Goal: Information Seeking & Learning: Learn about a topic

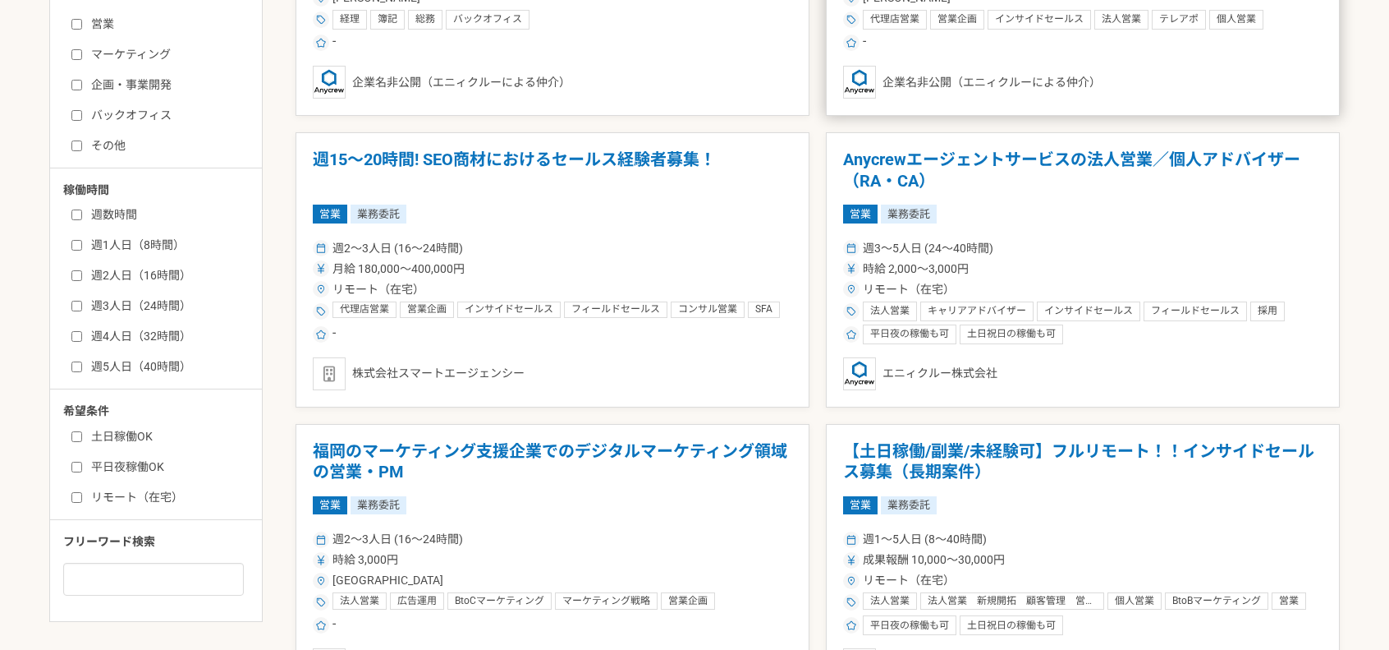
scroll to position [682, 0]
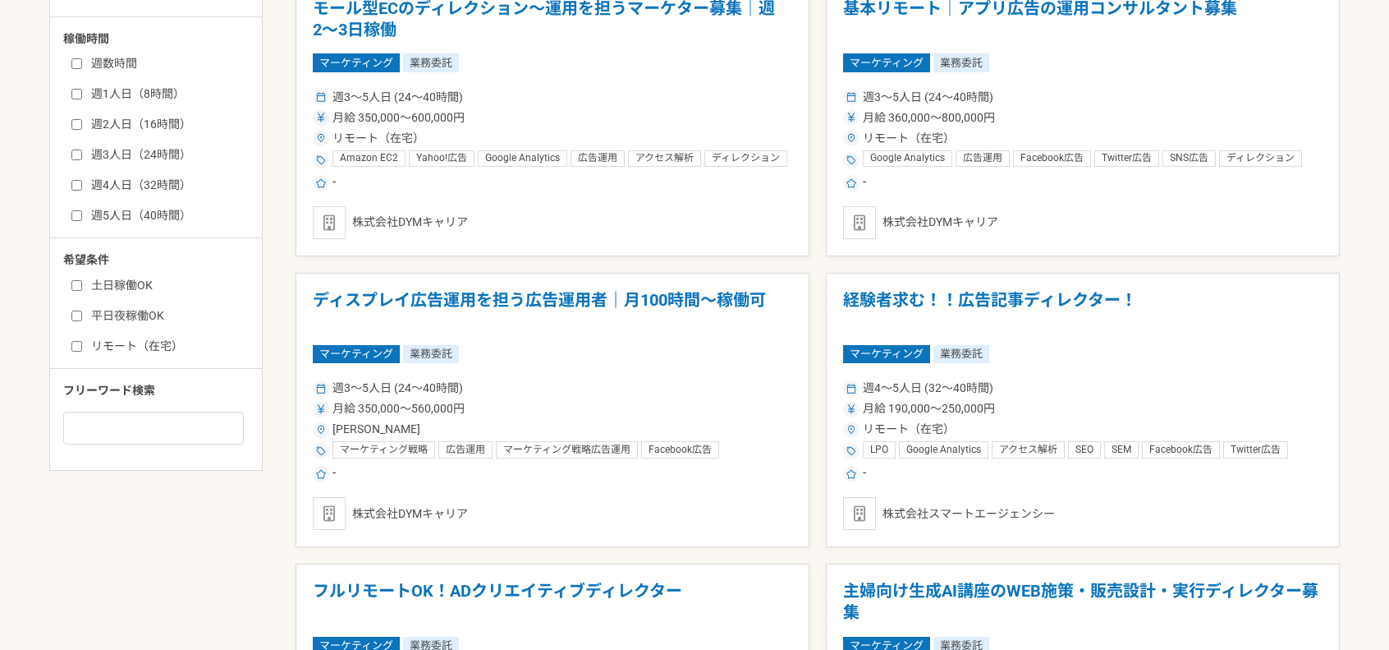
scroll to position [820, 0]
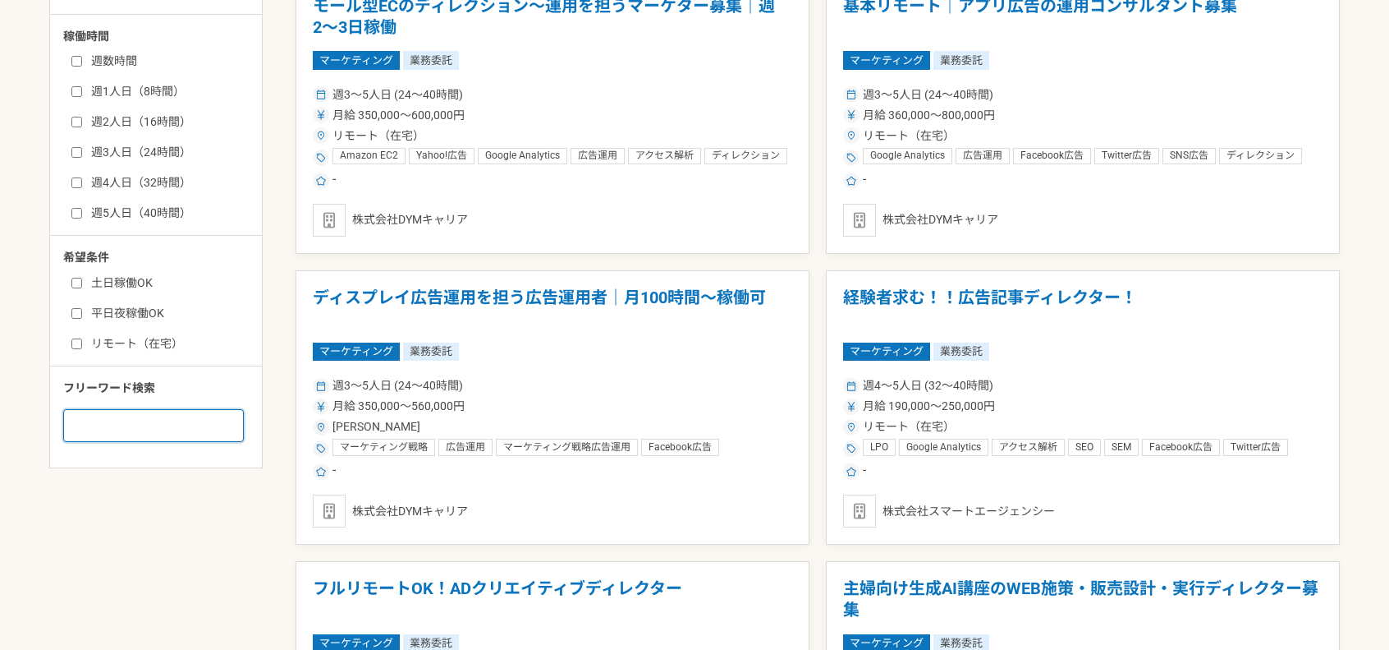
click at [166, 418] on input at bounding box center [153, 425] width 181 height 33
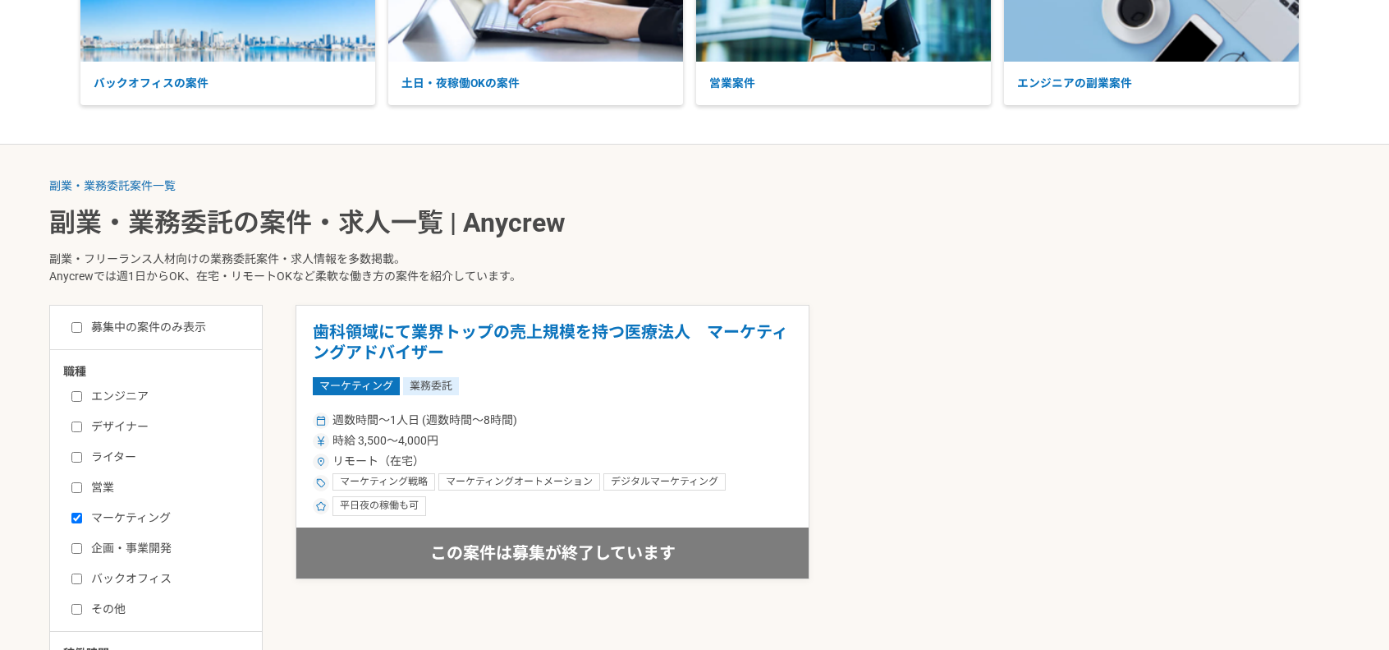
scroll to position [204, 0]
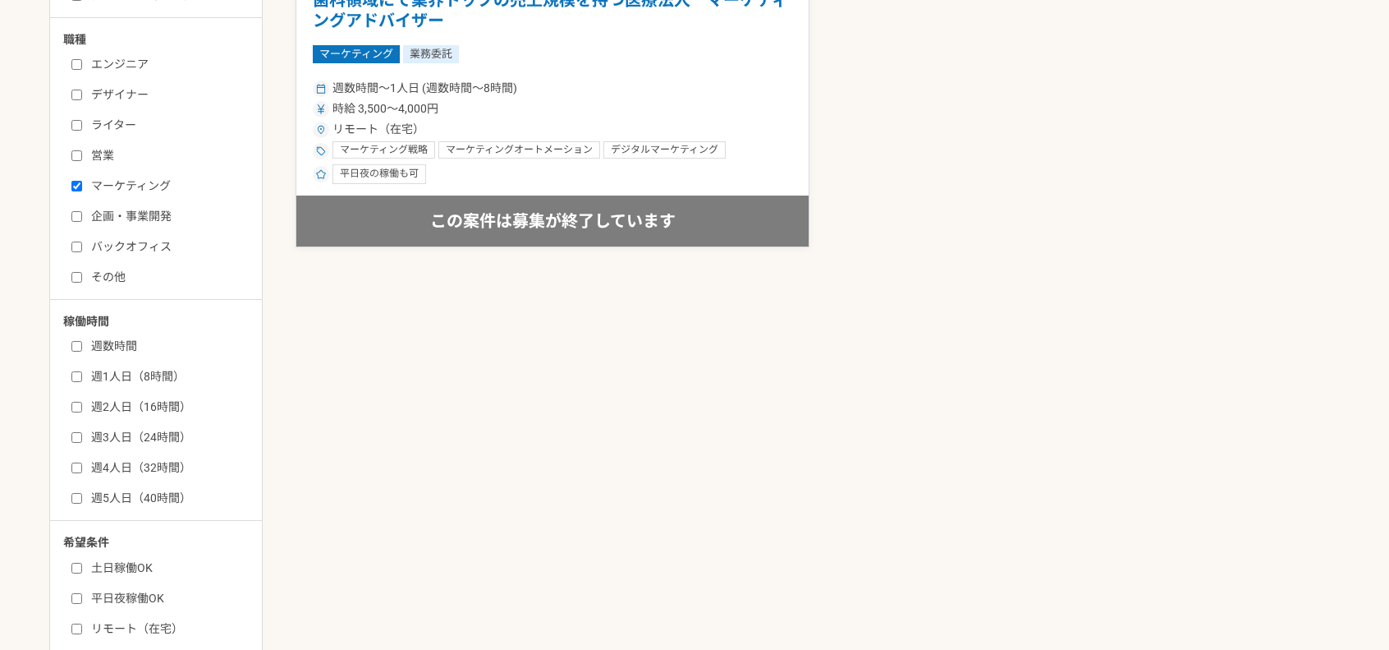
scroll to position [820, 0]
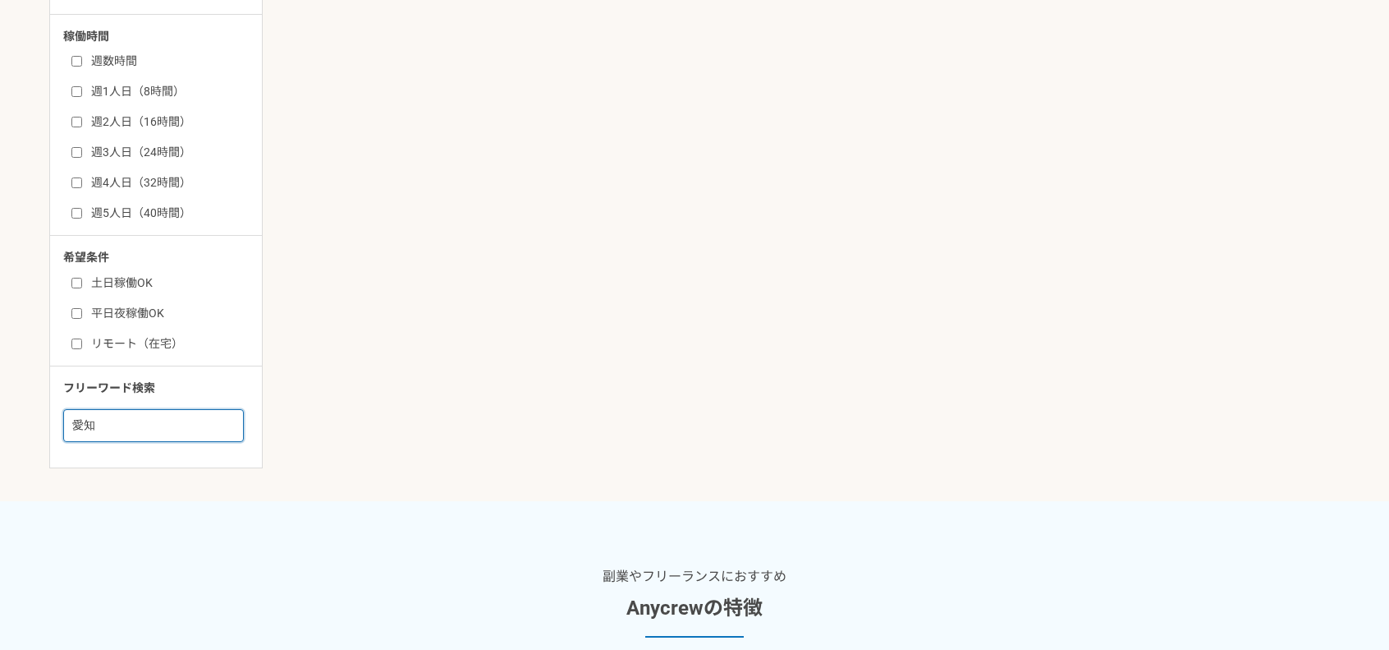
type input "愛"
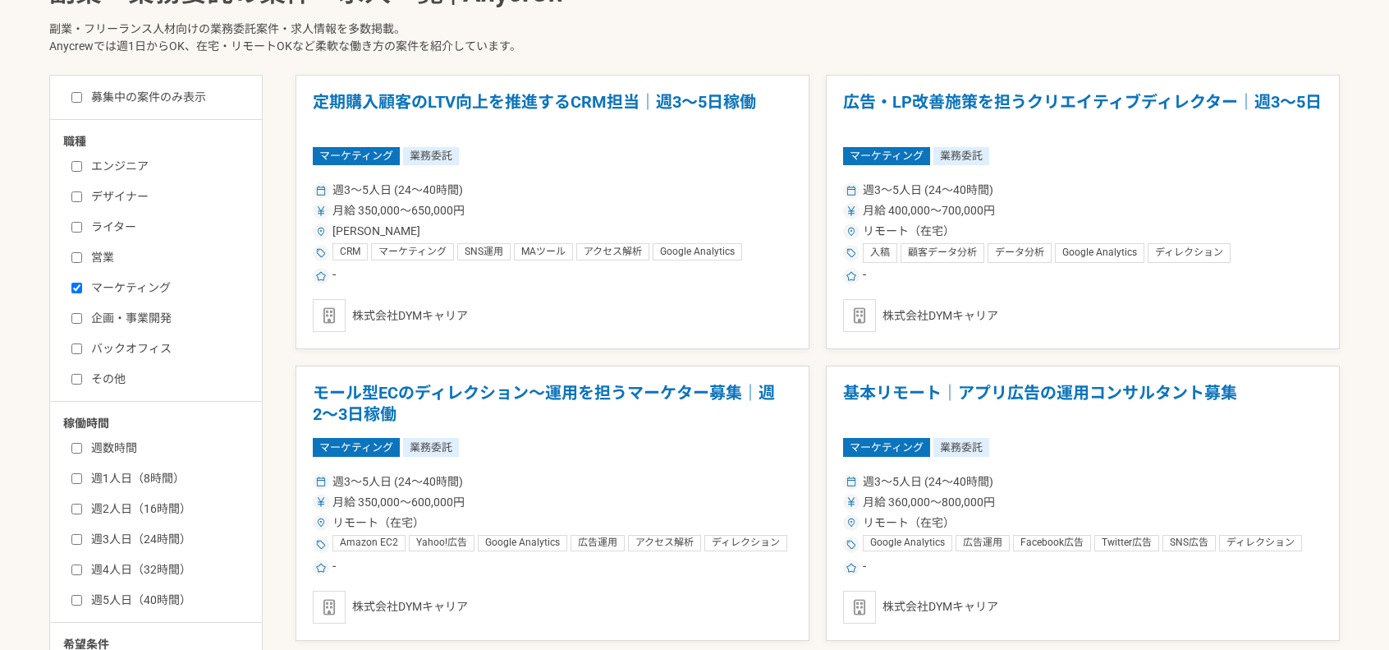
scroll to position [434, 0]
click at [79, 514] on label "週2人日（16時間）" at bounding box center [165, 508] width 189 height 17
click at [79, 514] on input "週2人日（16時間）" at bounding box center [76, 508] width 11 height 11
checkbox input "true"
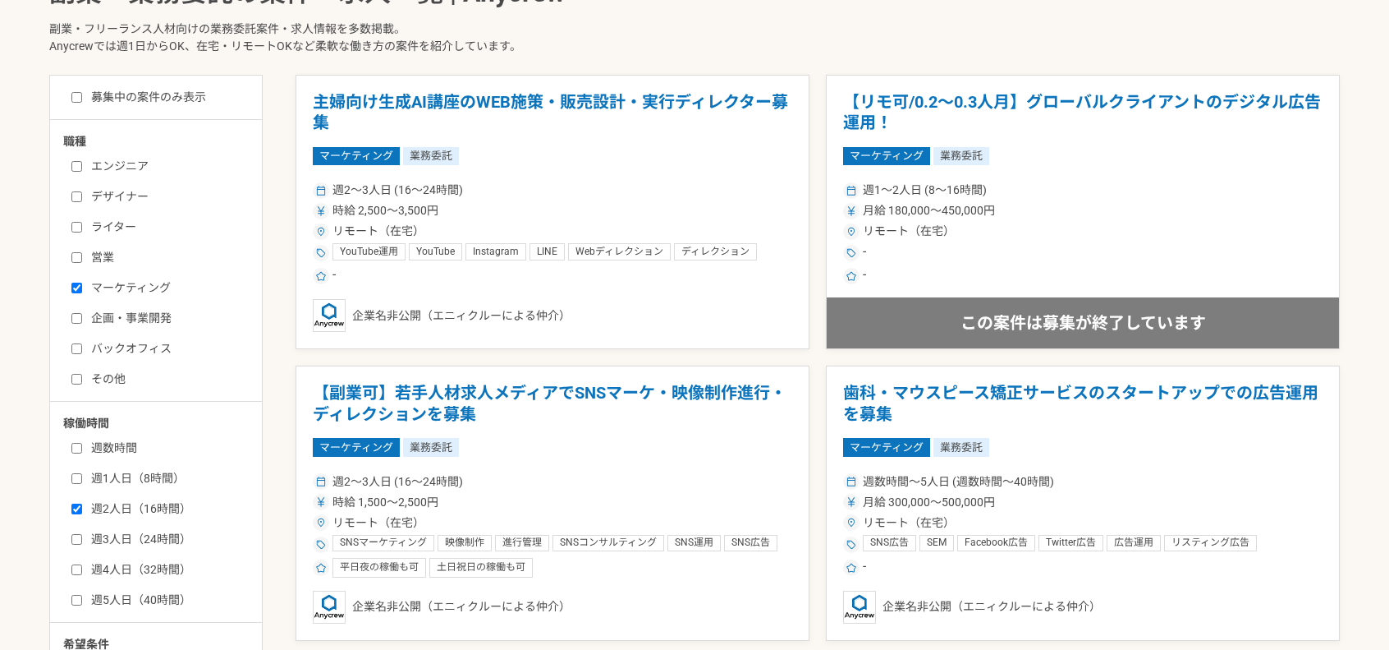
click at [121, 475] on label "週1人日（8時間）" at bounding box center [165, 478] width 189 height 17
click at [82, 475] on input "週1人日（8時間）" at bounding box center [76, 478] width 11 height 11
checkbox input "true"
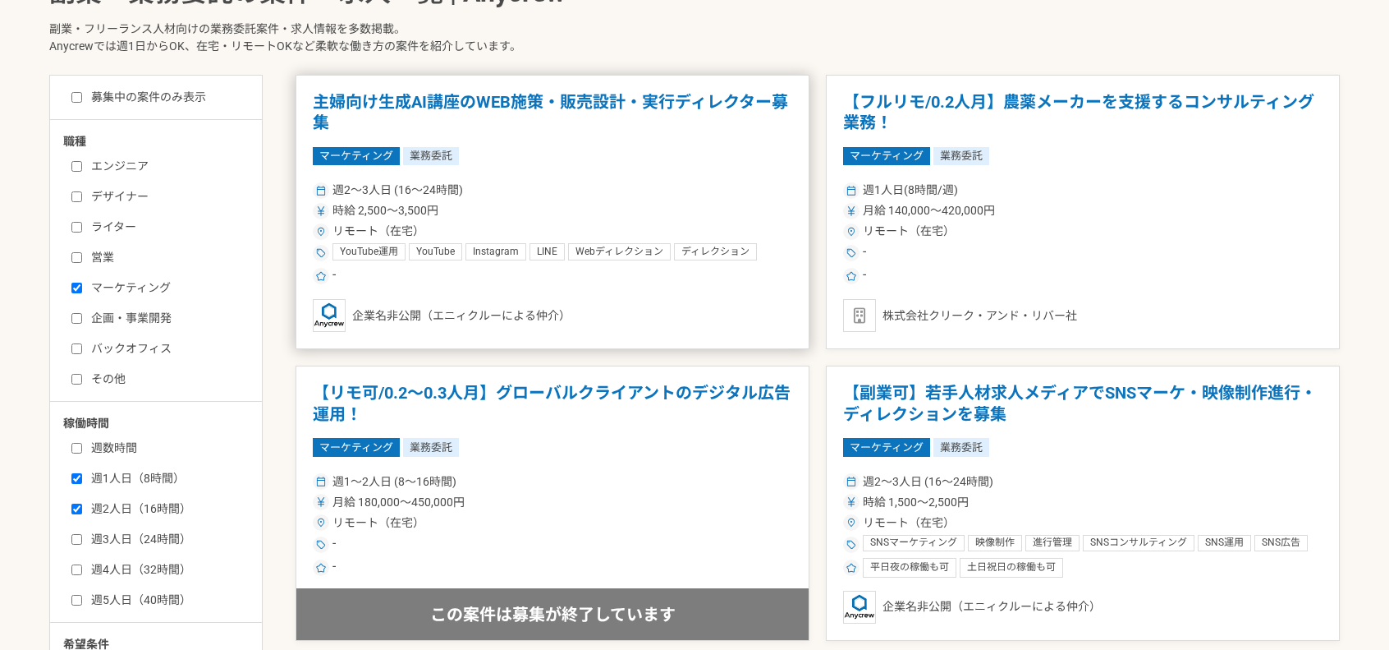
click at [486, 117] on h1 "主婦向け生成AI講座のWEB施策・販売設計・実行ディレクター募集" at bounding box center [553, 113] width 480 height 42
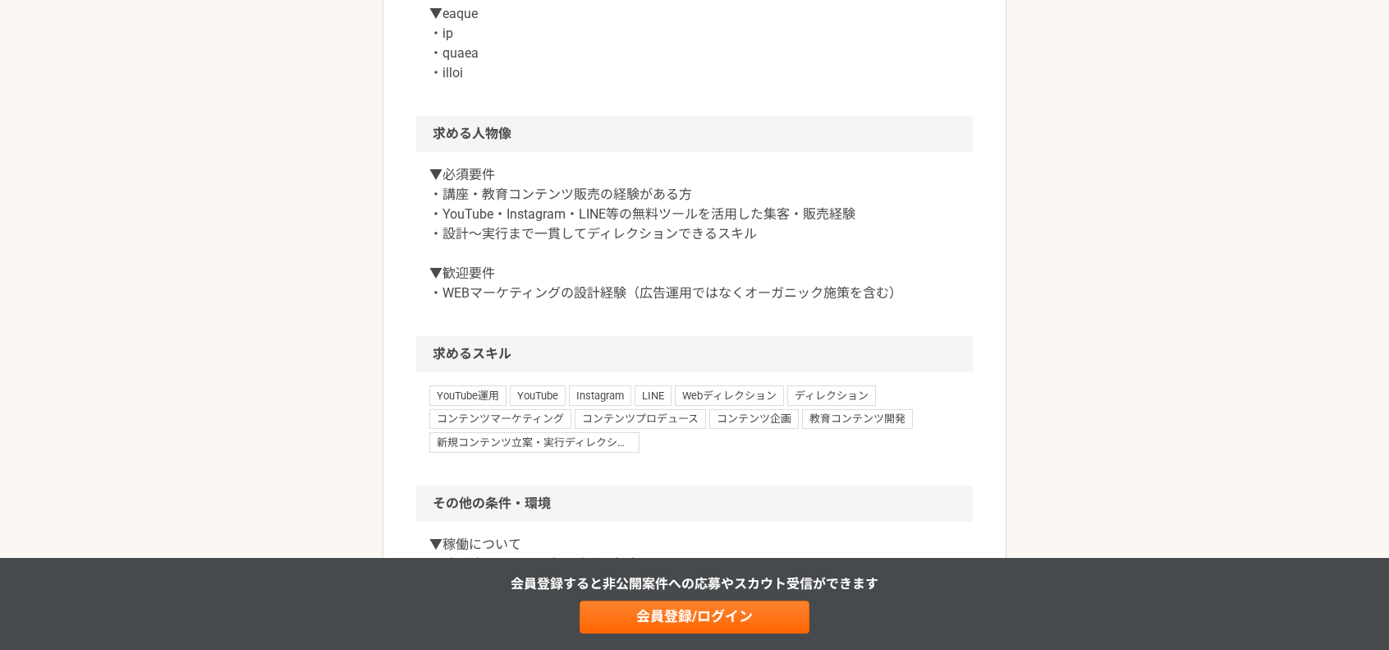
scroll to position [1061, 0]
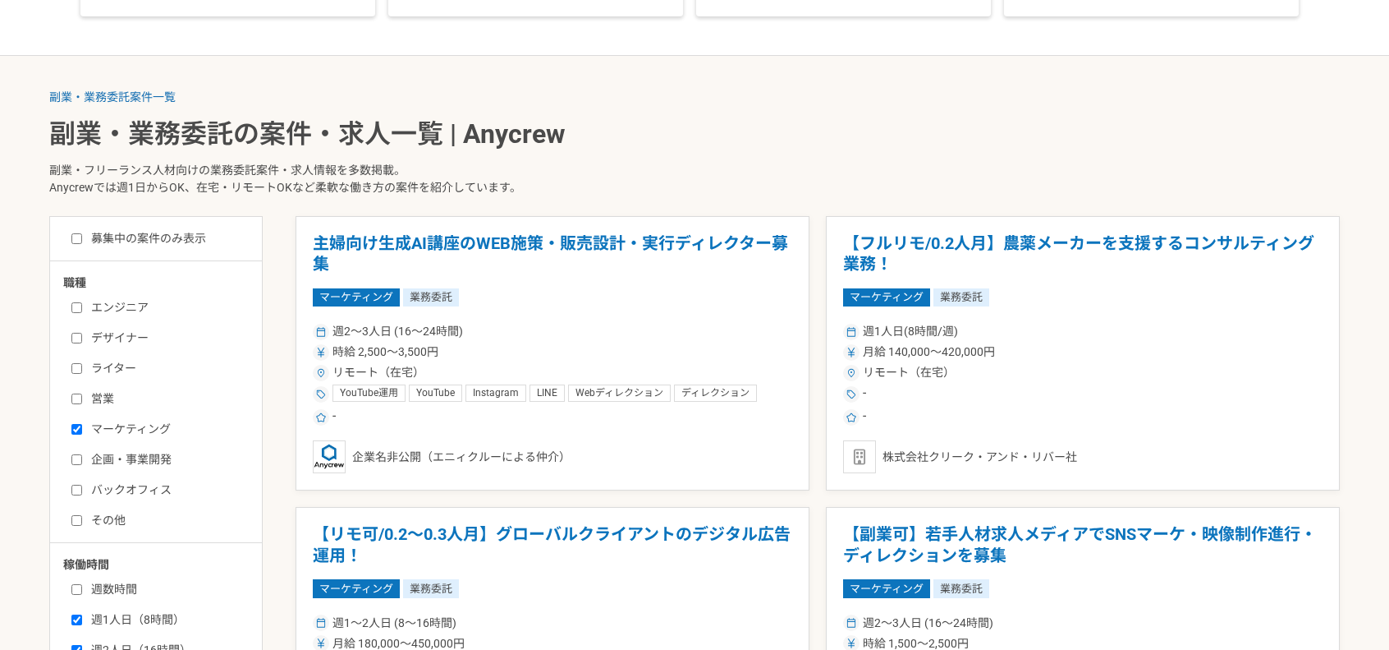
scroll to position [304, 0]
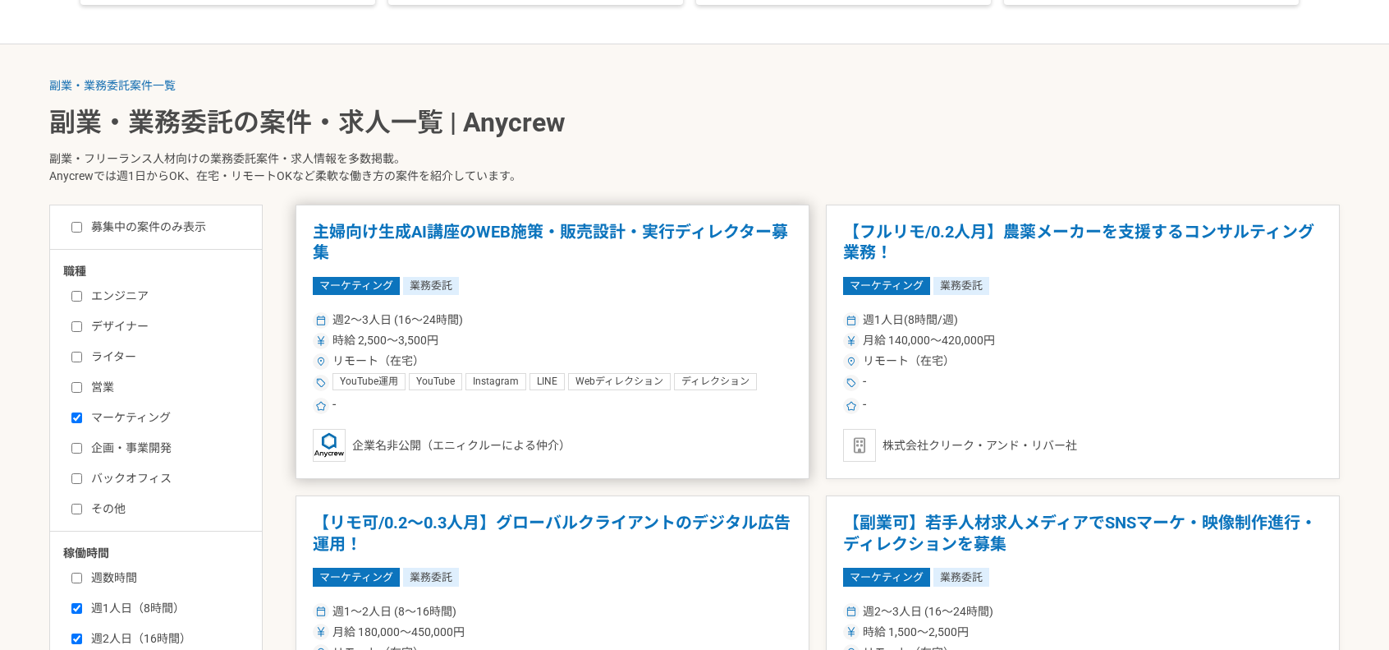
click at [533, 234] on h1 "主婦向け生成AI講座のWEB施策・販売設計・実行ディレクター募集" at bounding box center [553, 243] width 480 height 42
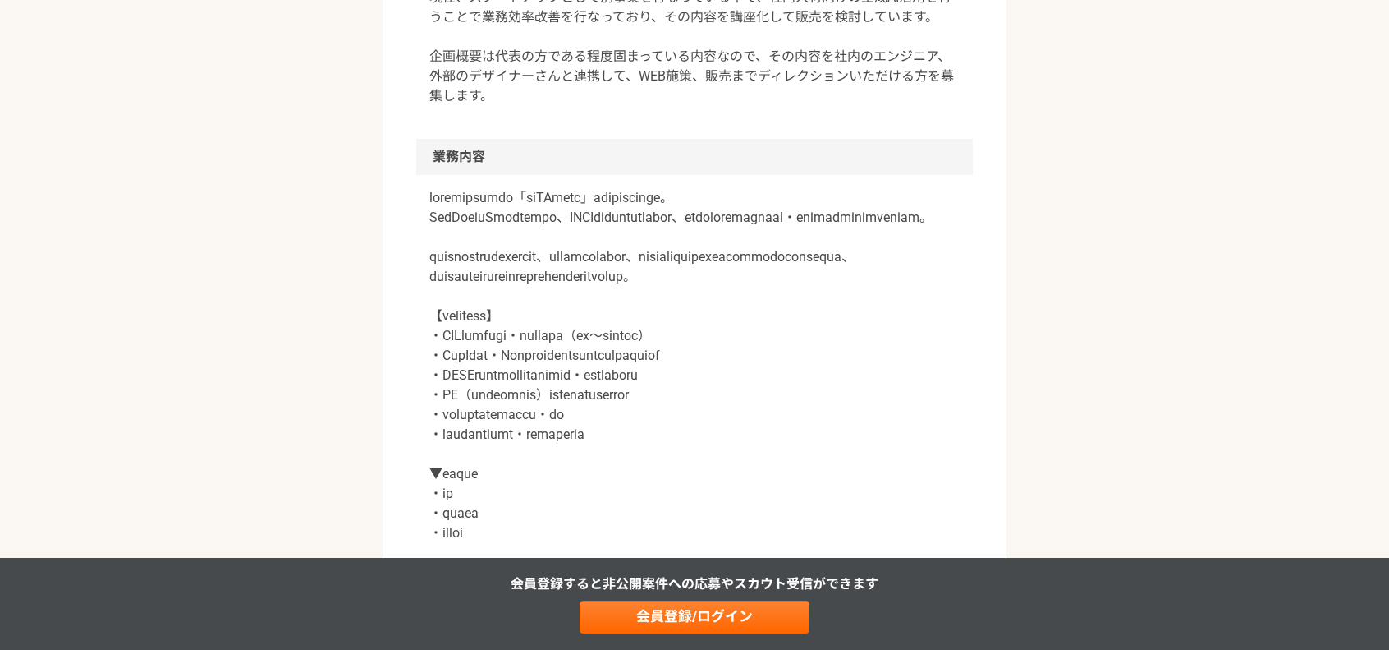
scroll to position [600, 0]
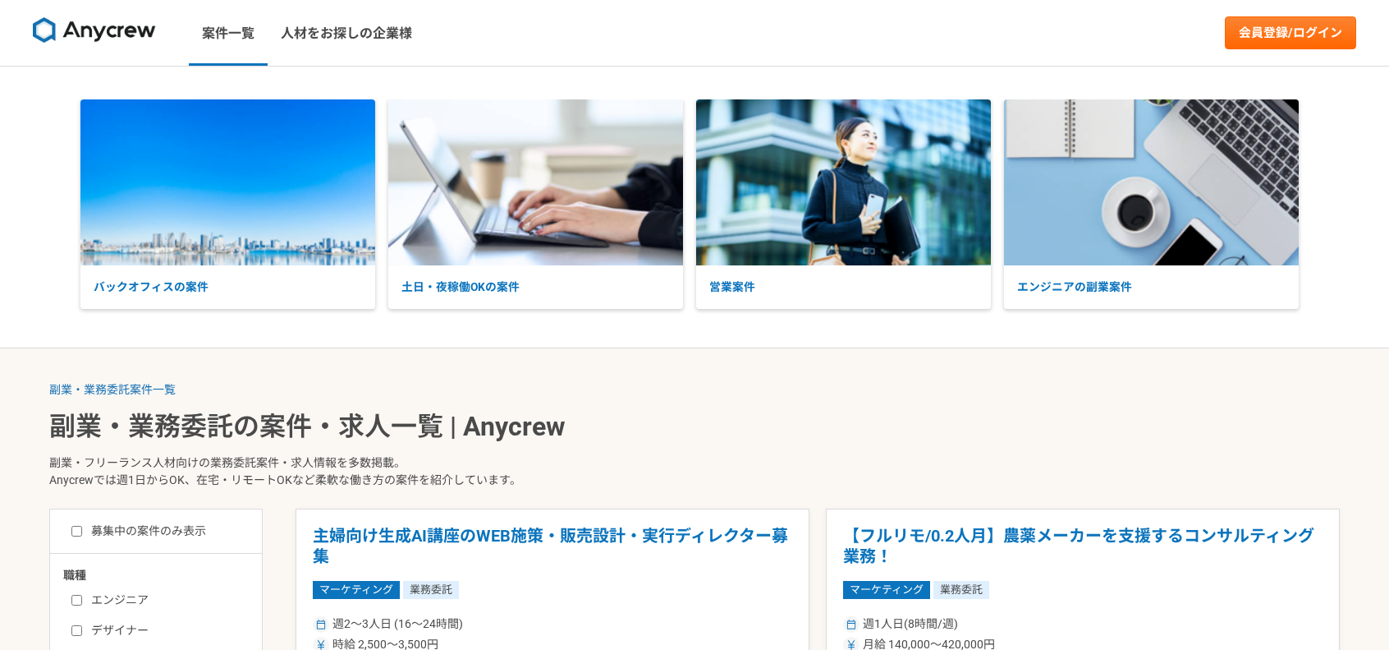
click at [830, 381] on ol "副業・業務委託案件一覧" at bounding box center [694, 389] width 1291 height 17
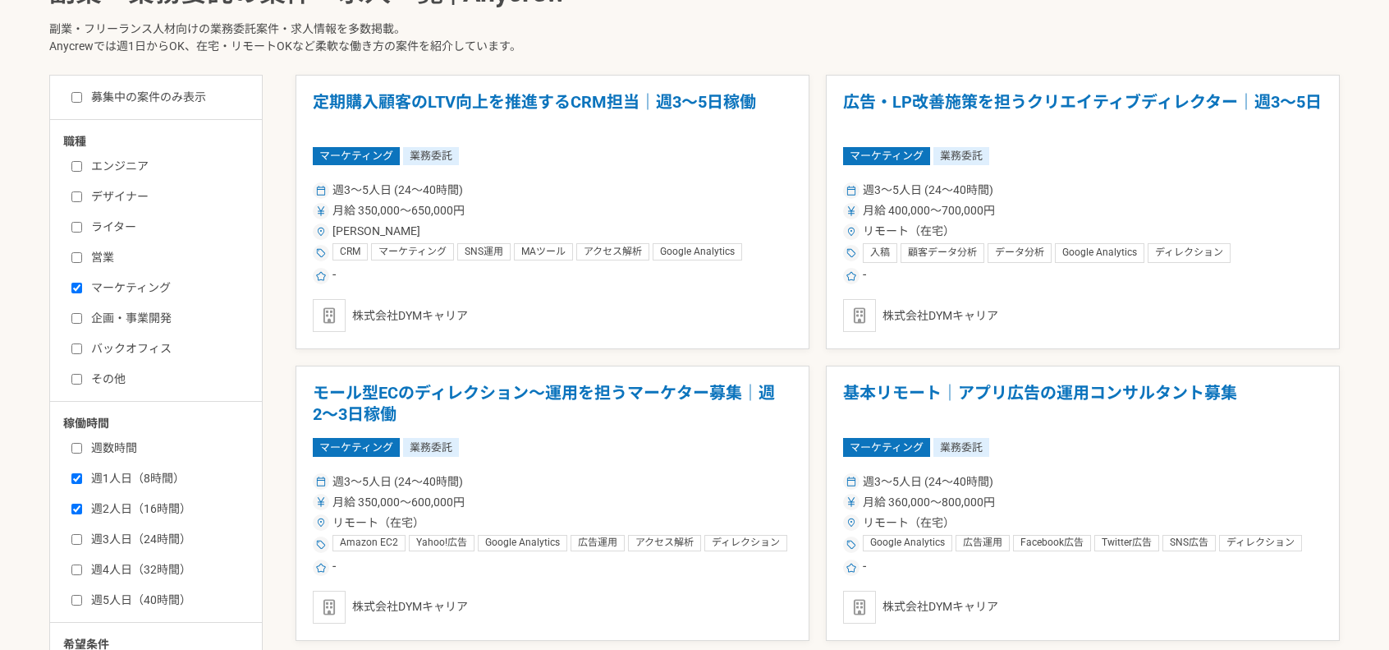
scroll to position [820, 0]
